Goal: Task Accomplishment & Management: Manage account settings

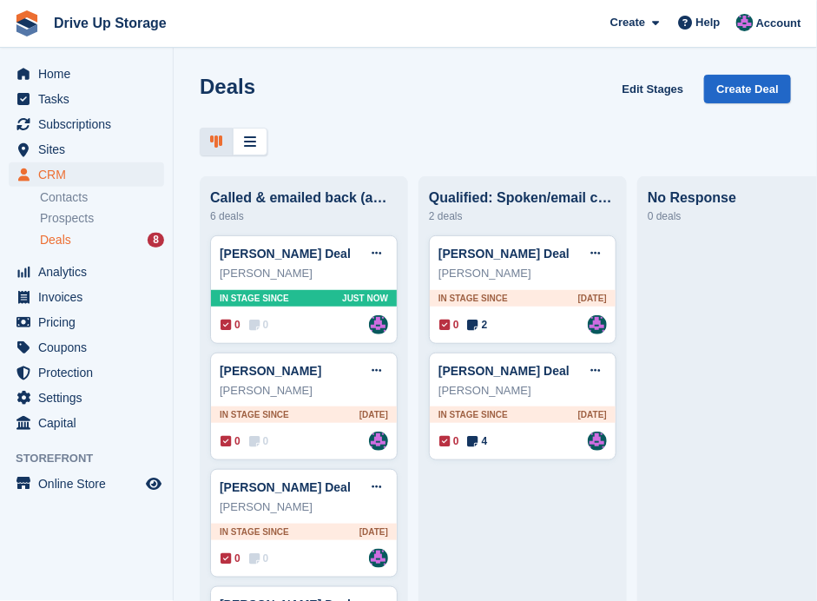
scroll to position [333, 0]
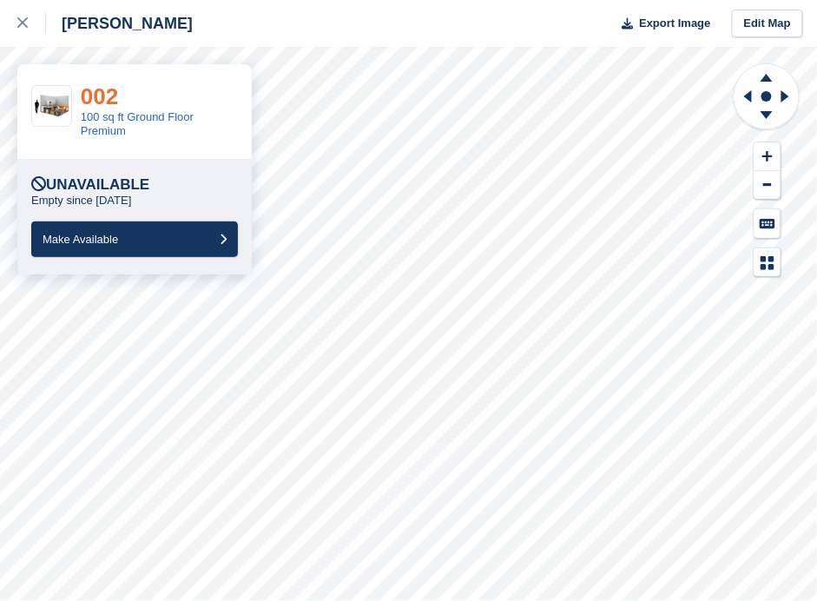
click at [108, 90] on link "002" at bounding box center [99, 96] width 37 height 26
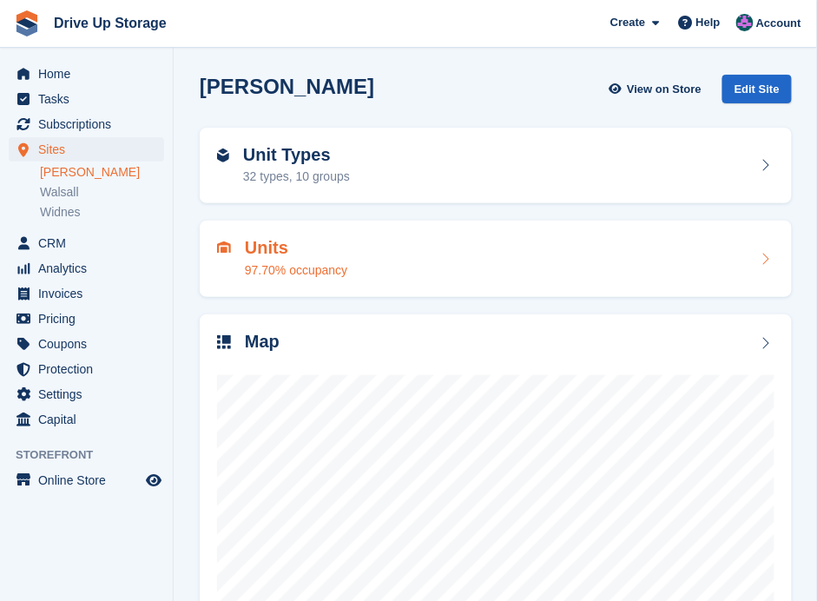
click at [253, 251] on h2 "Units" at bounding box center [296, 248] width 102 height 20
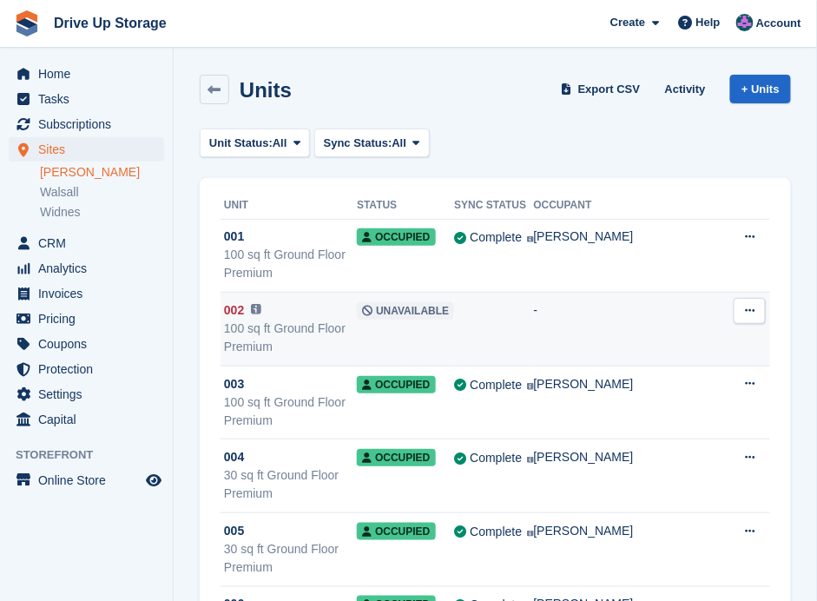
click at [754, 318] on button at bounding box center [750, 311] width 32 height 26
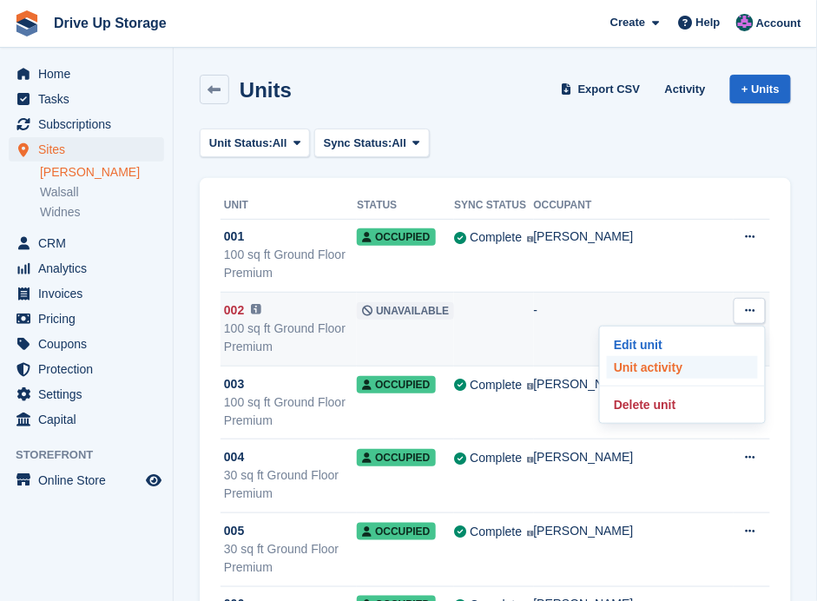
click at [687, 357] on p "Unit activity" at bounding box center [682, 367] width 151 height 23
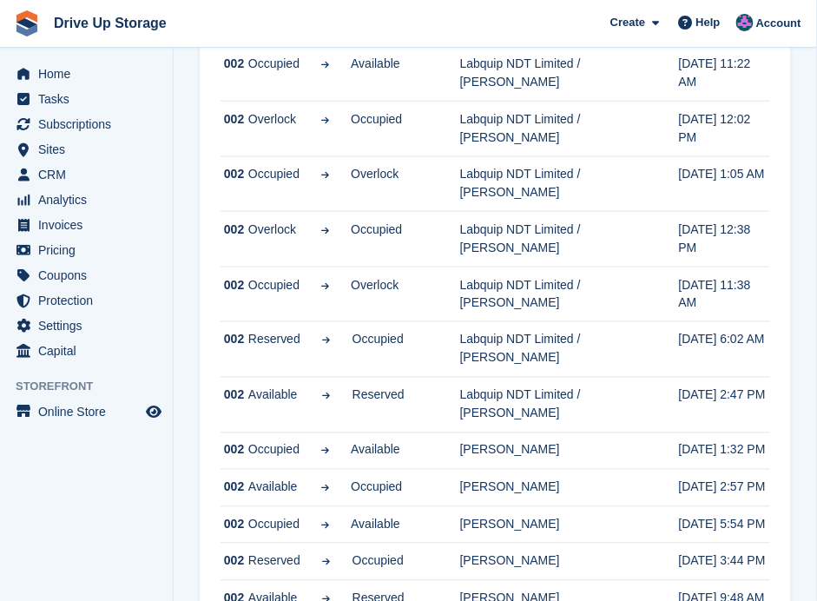
scroll to position [347, 0]
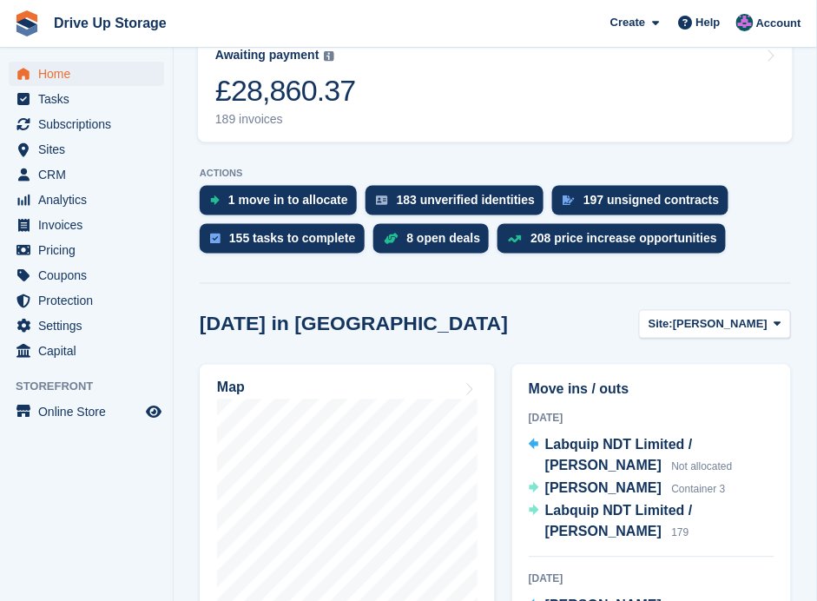
scroll to position [463, 0]
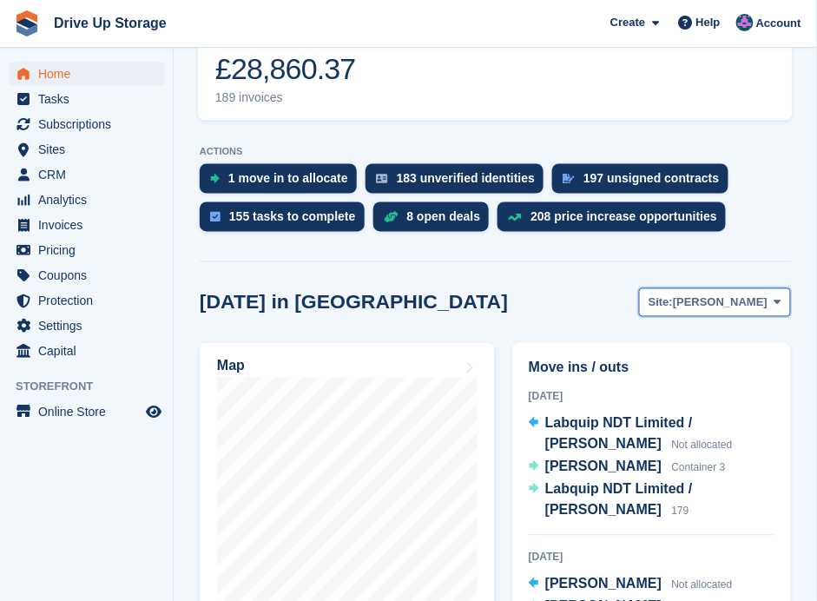
click at [782, 295] on span at bounding box center [778, 302] width 14 height 14
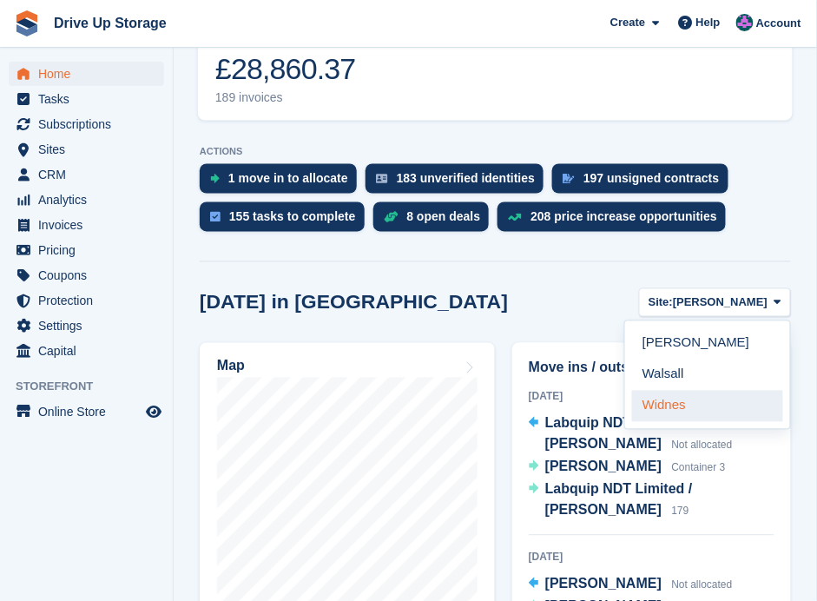
click at [685, 391] on link "Widnes" at bounding box center [707, 406] width 151 height 31
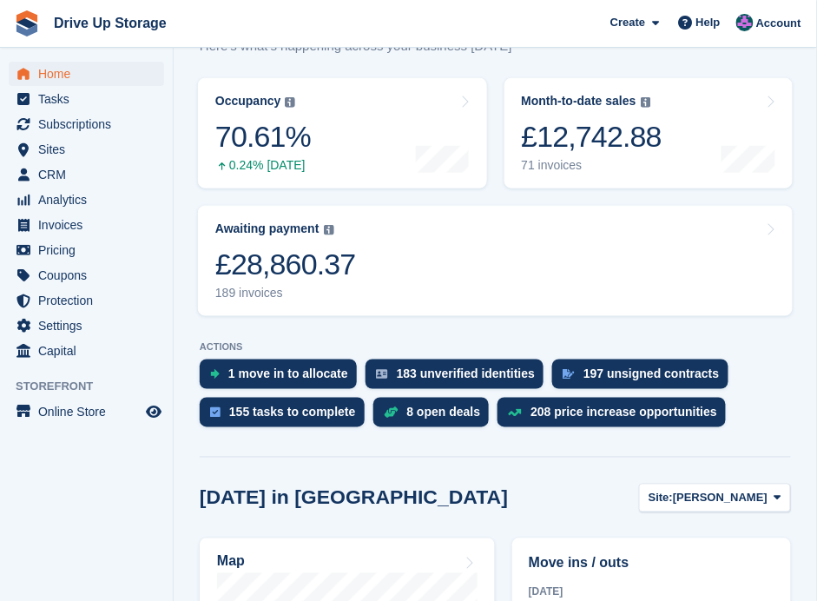
scroll to position [405, 0]
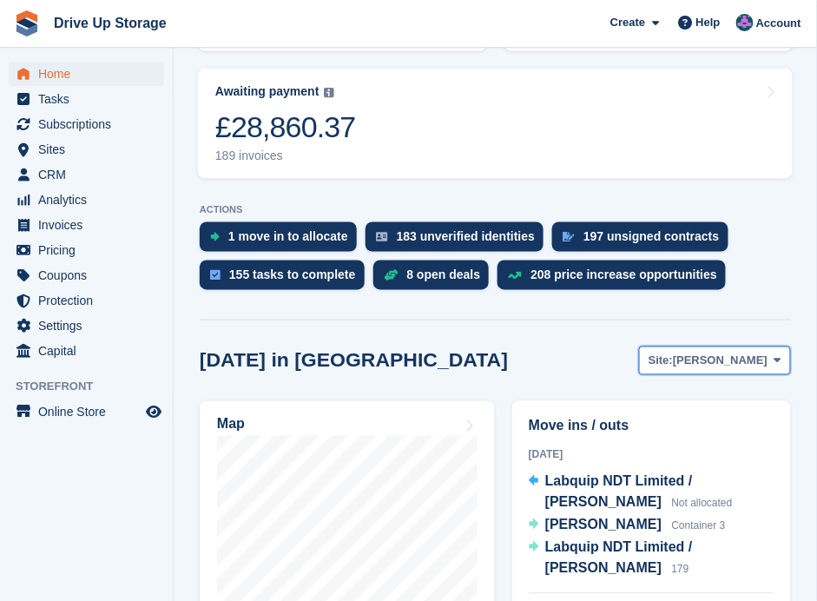
click at [776, 346] on button "Site: Stroud" at bounding box center [715, 360] width 152 height 29
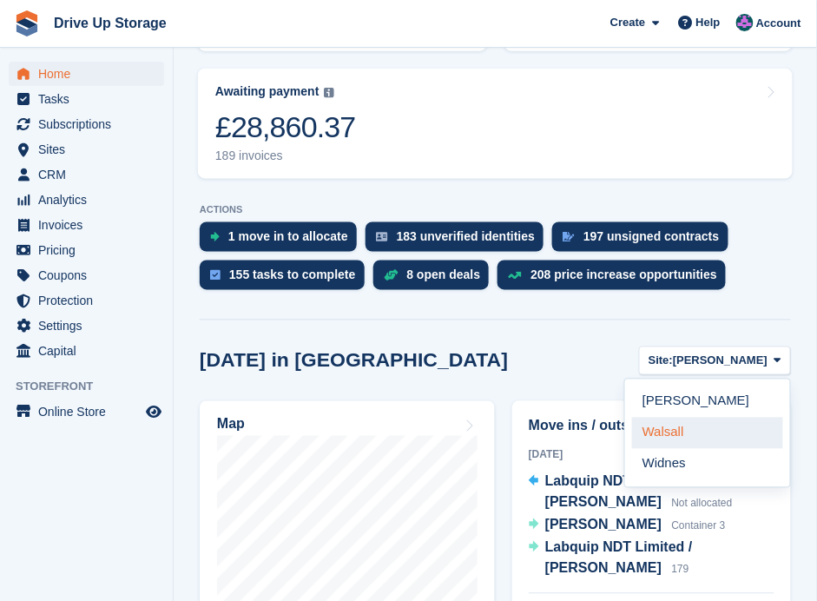
click at [667, 418] on link "Walsall" at bounding box center [707, 433] width 151 height 31
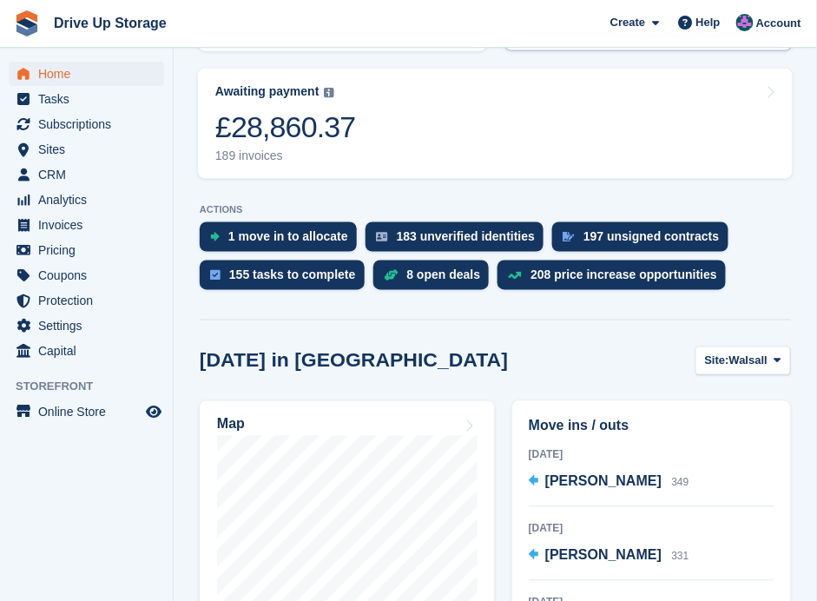
scroll to position [173, 0]
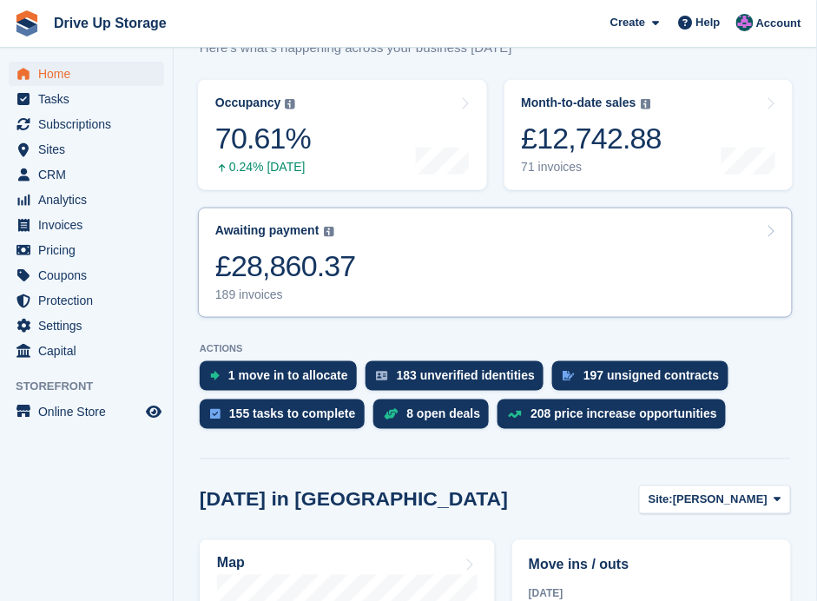
scroll to position [289, 0]
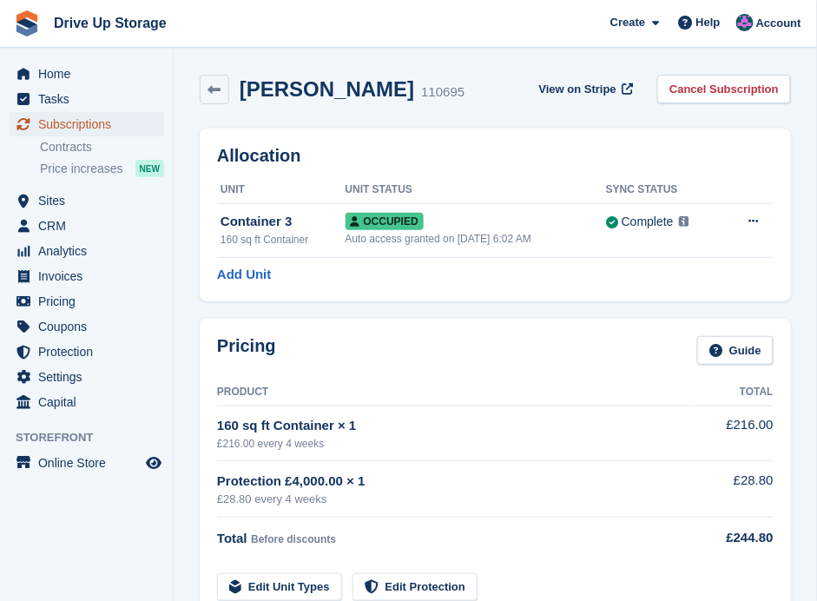
click at [83, 127] on span "Subscriptions" at bounding box center [90, 124] width 104 height 24
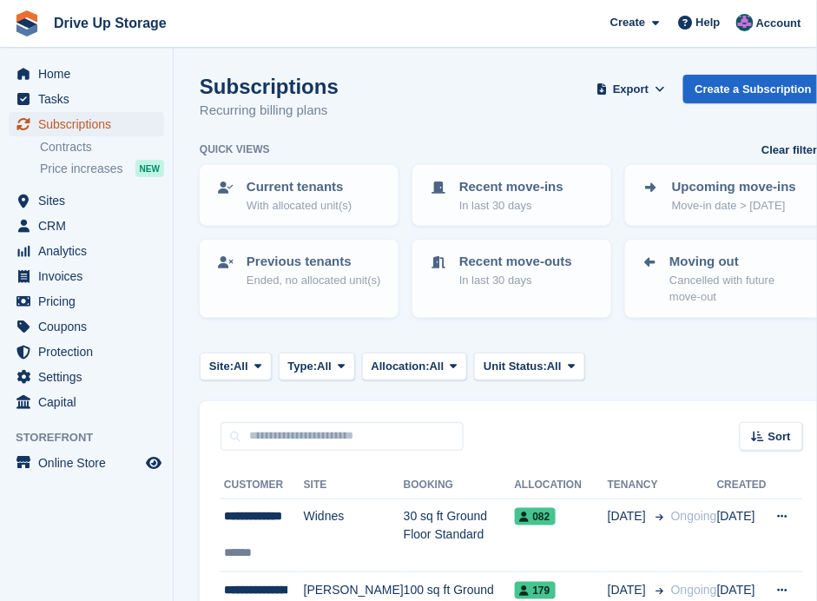
click at [82, 126] on span "Subscriptions" at bounding box center [90, 124] width 104 height 24
click at [69, 143] on link "Contracts" at bounding box center [102, 147] width 124 height 16
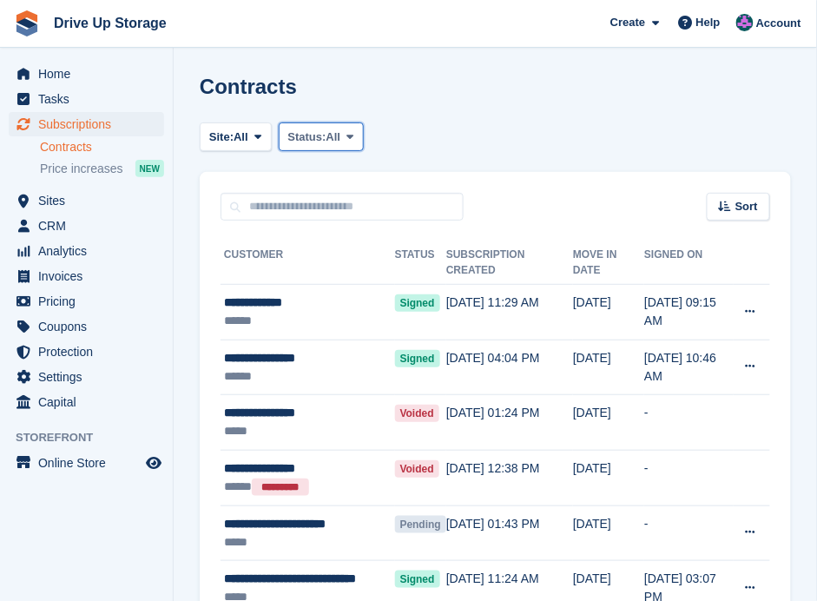
click at [353, 139] on icon at bounding box center [349, 136] width 7 height 11
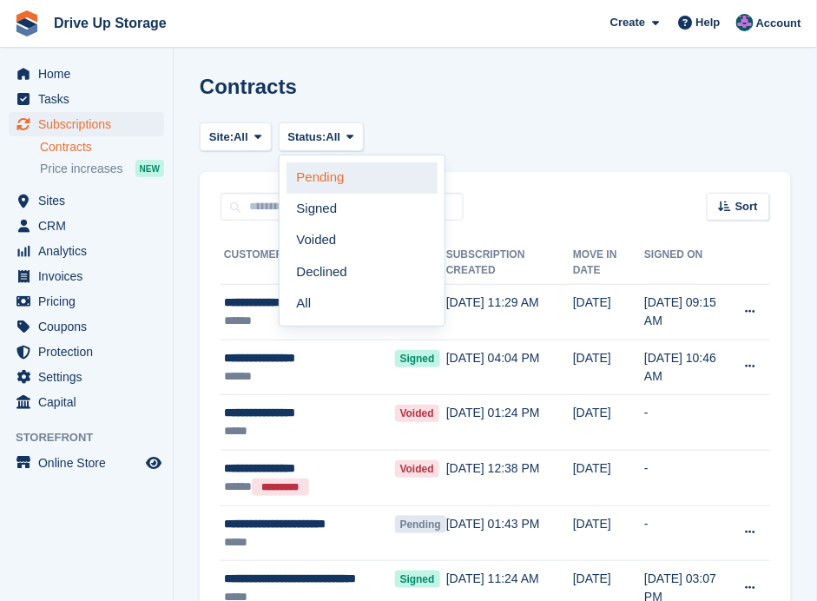
click at [341, 176] on link "Pending" at bounding box center [362, 177] width 151 height 31
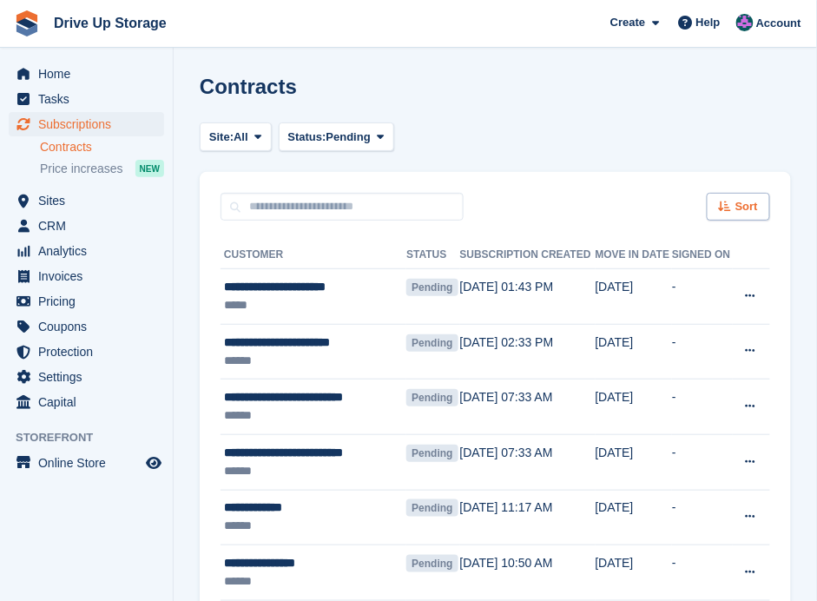
click at [743, 206] on span "Sort" at bounding box center [747, 206] width 23 height 17
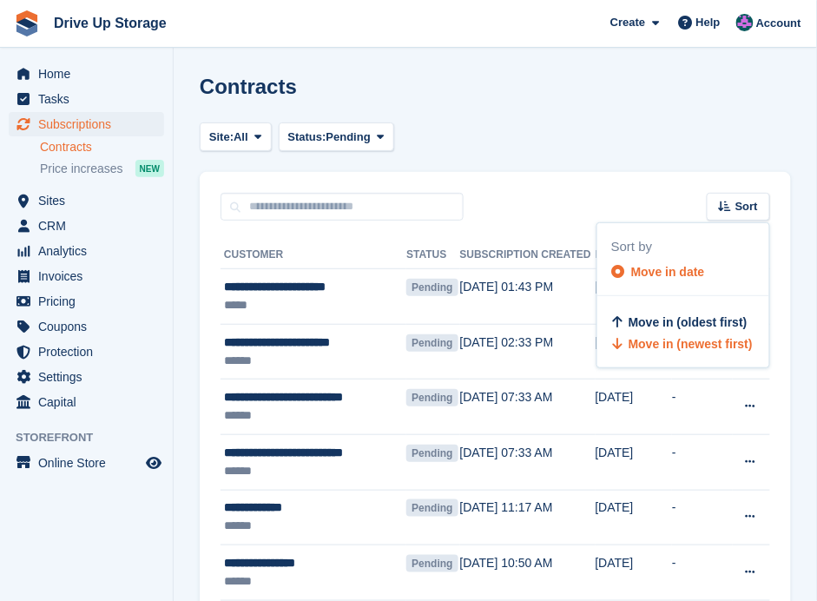
click at [657, 347] on span "Move in (newest first)" at bounding box center [691, 344] width 124 height 14
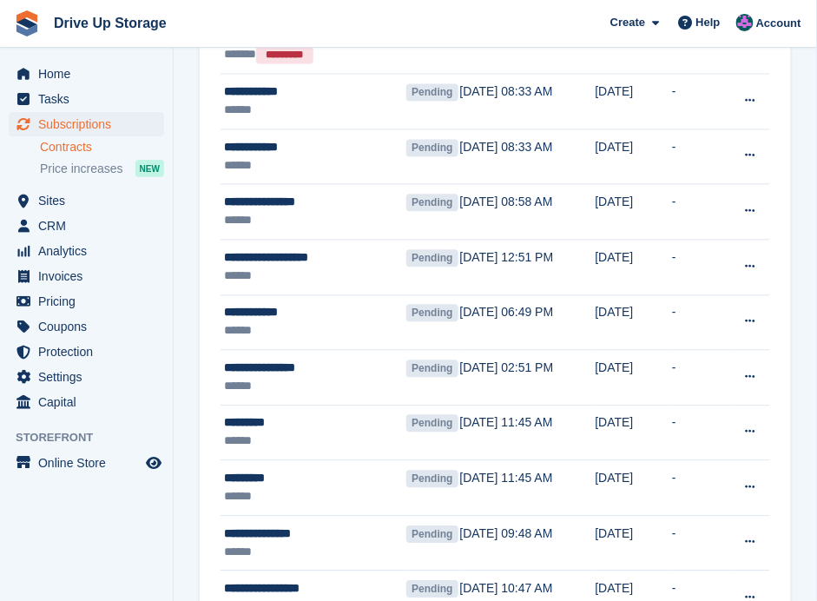
scroll to position [694, 0]
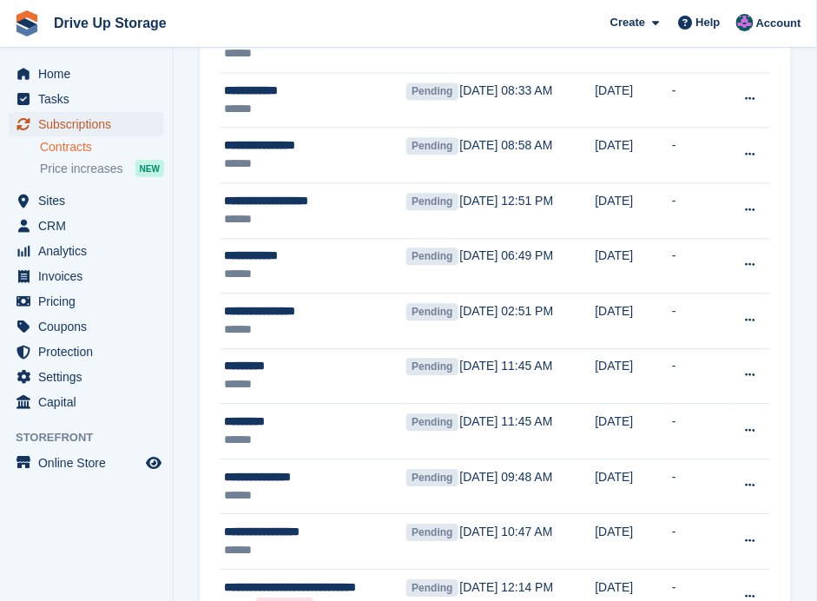
click at [96, 117] on span "Subscriptions" at bounding box center [90, 124] width 104 height 24
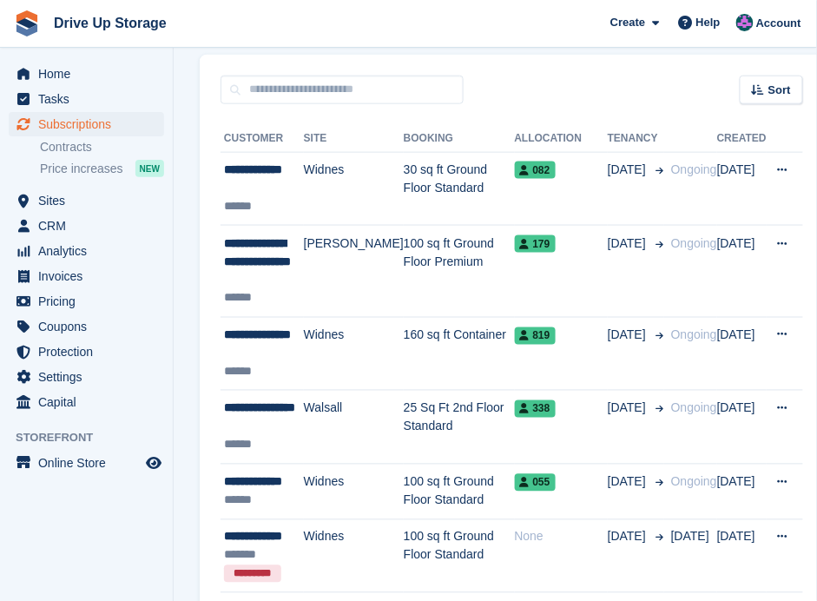
scroll to position [174, 0]
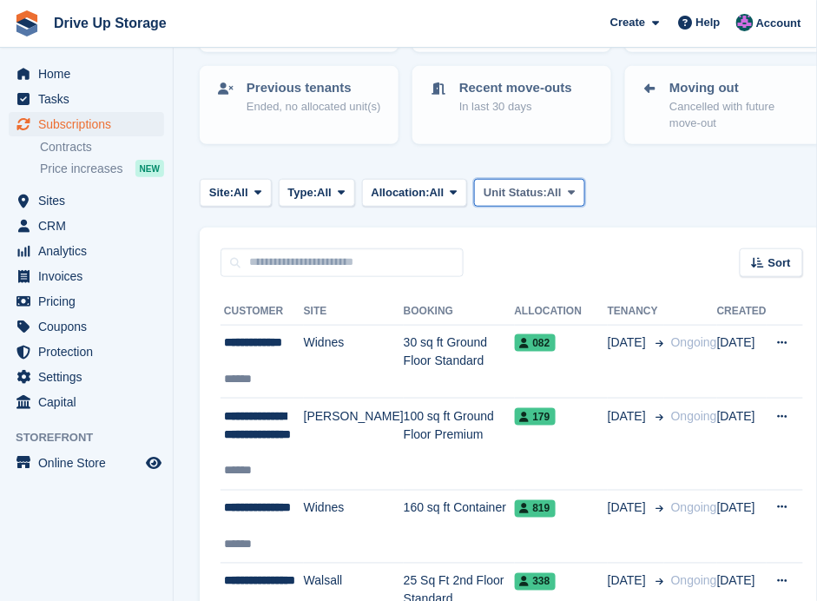
click at [562, 188] on span "All" at bounding box center [554, 192] width 15 height 17
